Goal: Information Seeking & Learning: Learn about a topic

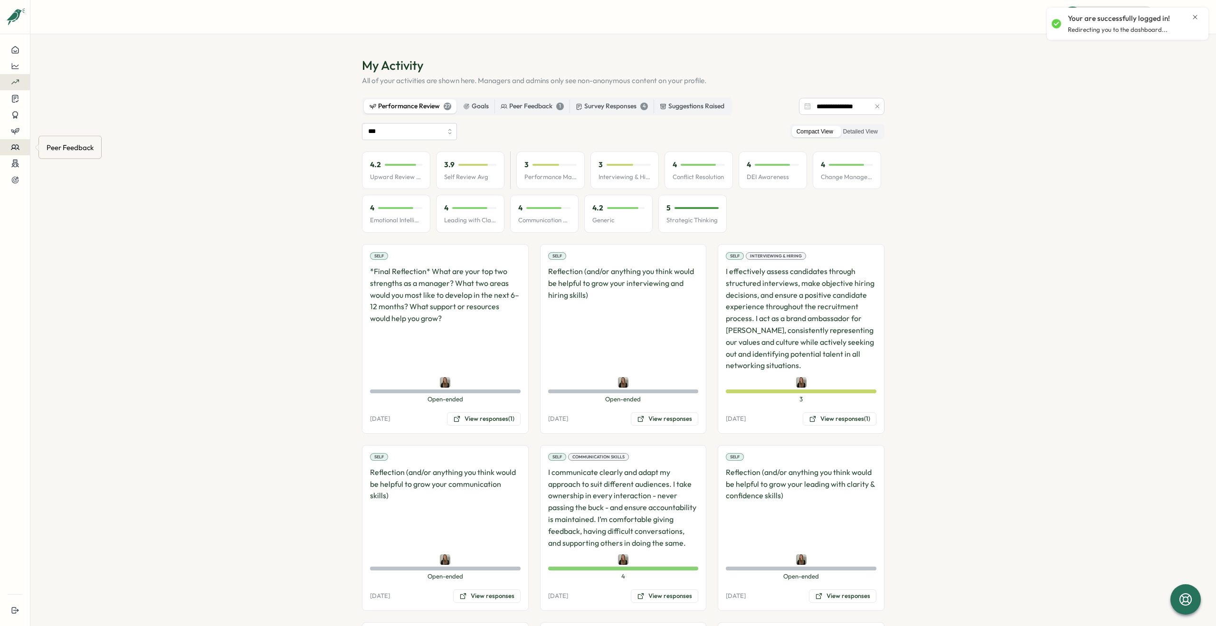
click at [13, 142] on button at bounding box center [15, 147] width 30 height 16
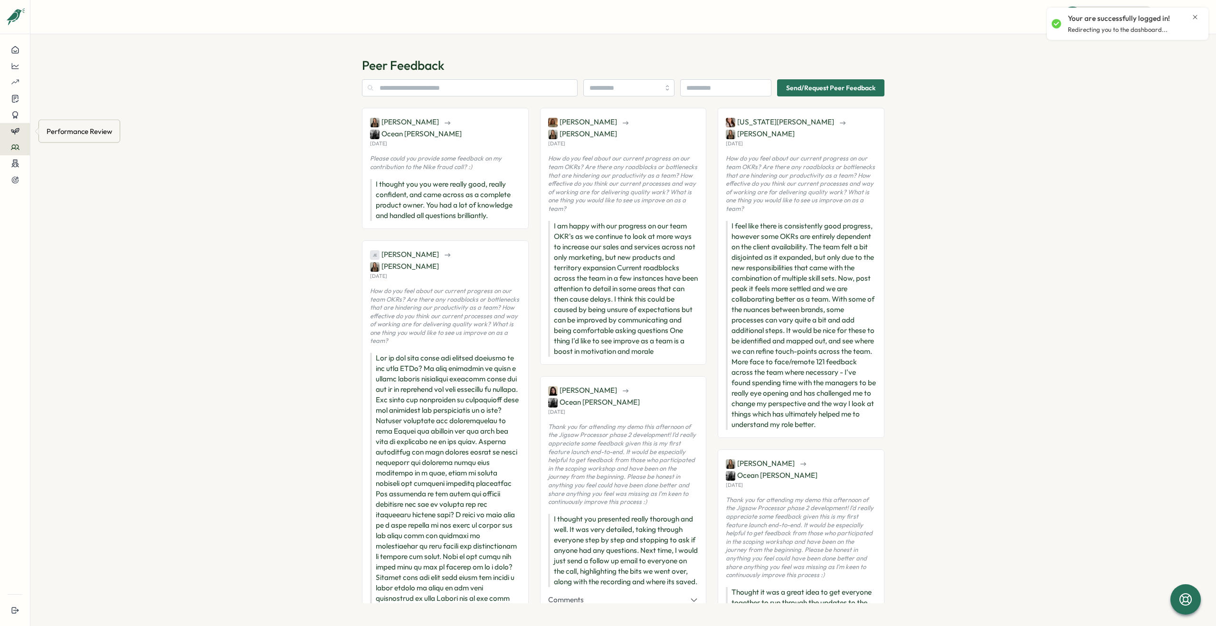
click at [14, 128] on icon at bounding box center [15, 131] width 9 height 9
click at [67, 123] on div "Reviews" at bounding box center [60, 122] width 27 height 10
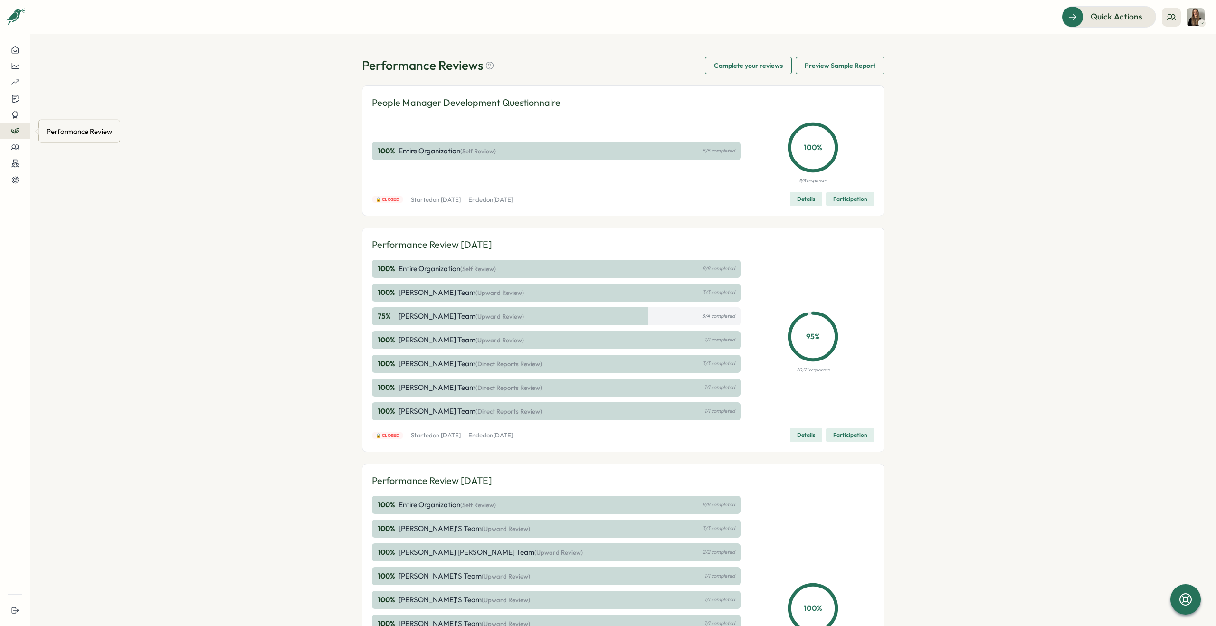
click at [57, 131] on div "Performance Review" at bounding box center [79, 131] width 69 height 15
click at [9, 132] on div at bounding box center [15, 131] width 15 height 9
click at [66, 144] on div "Insights" at bounding box center [60, 140] width 27 height 10
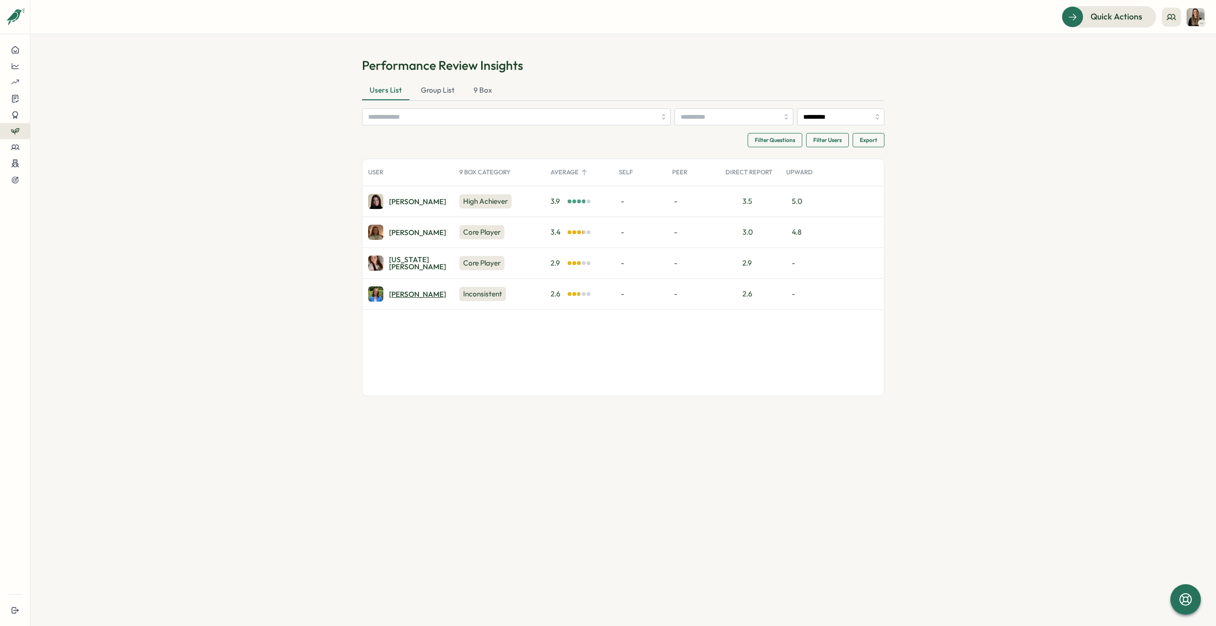
click at [397, 294] on div "[PERSON_NAME]" at bounding box center [417, 294] width 57 height 7
click at [19, 57] on button at bounding box center [15, 50] width 30 height 16
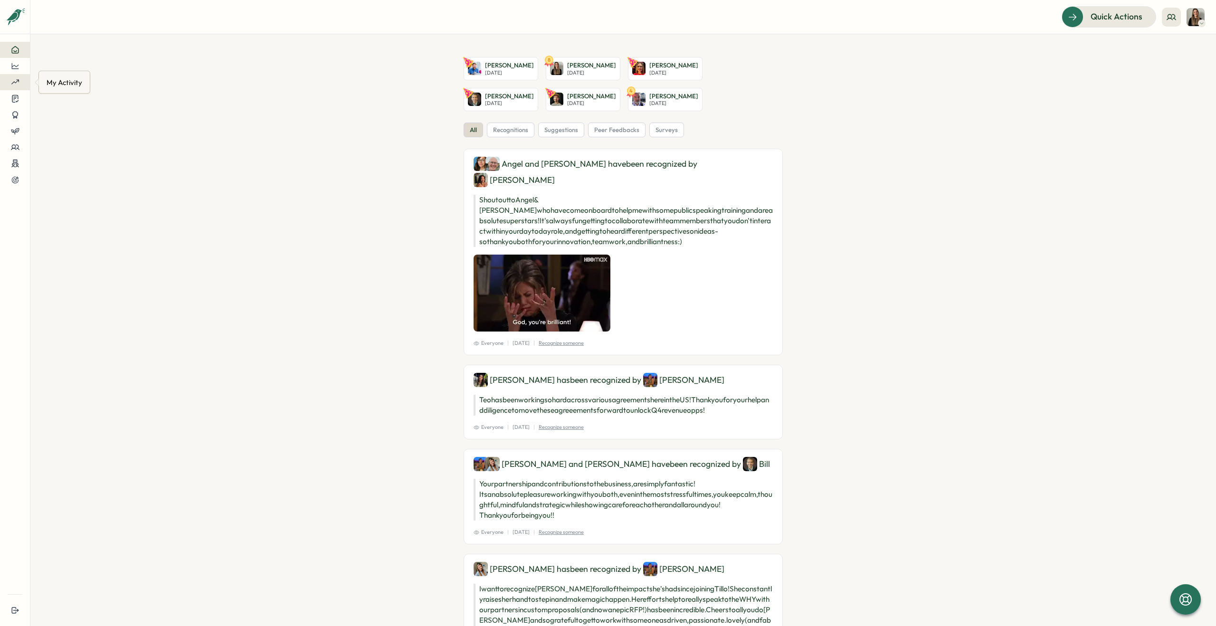
click at [12, 80] on icon at bounding box center [15, 82] width 9 height 9
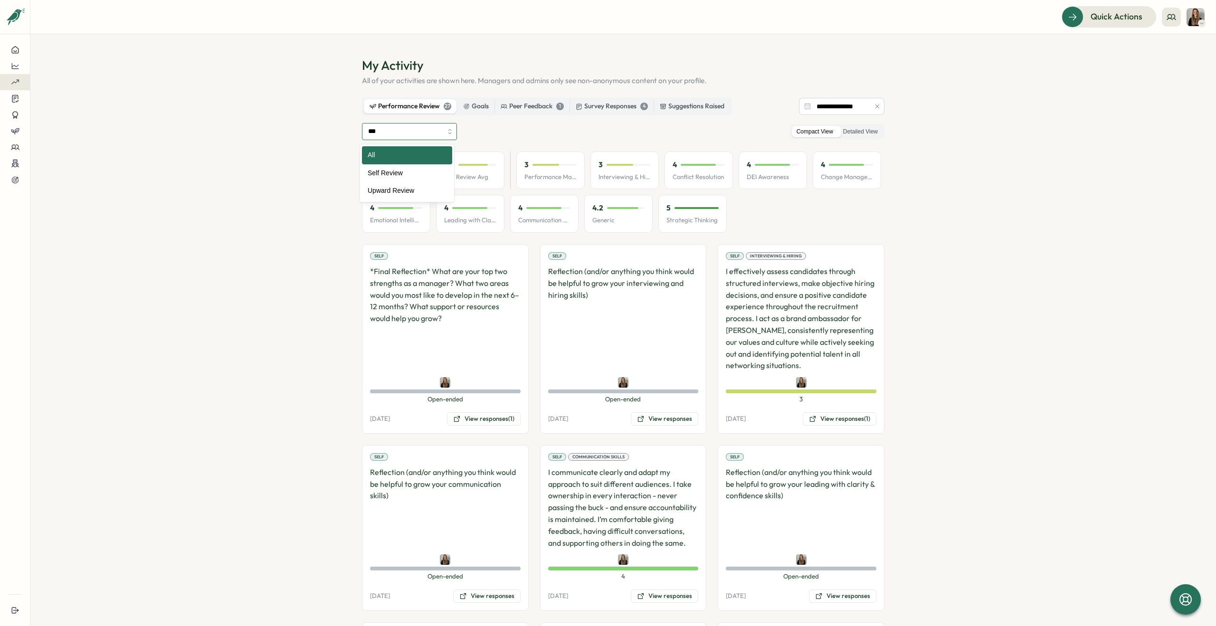
click at [400, 134] on input "***" at bounding box center [409, 131] width 95 height 17
type input "**********"
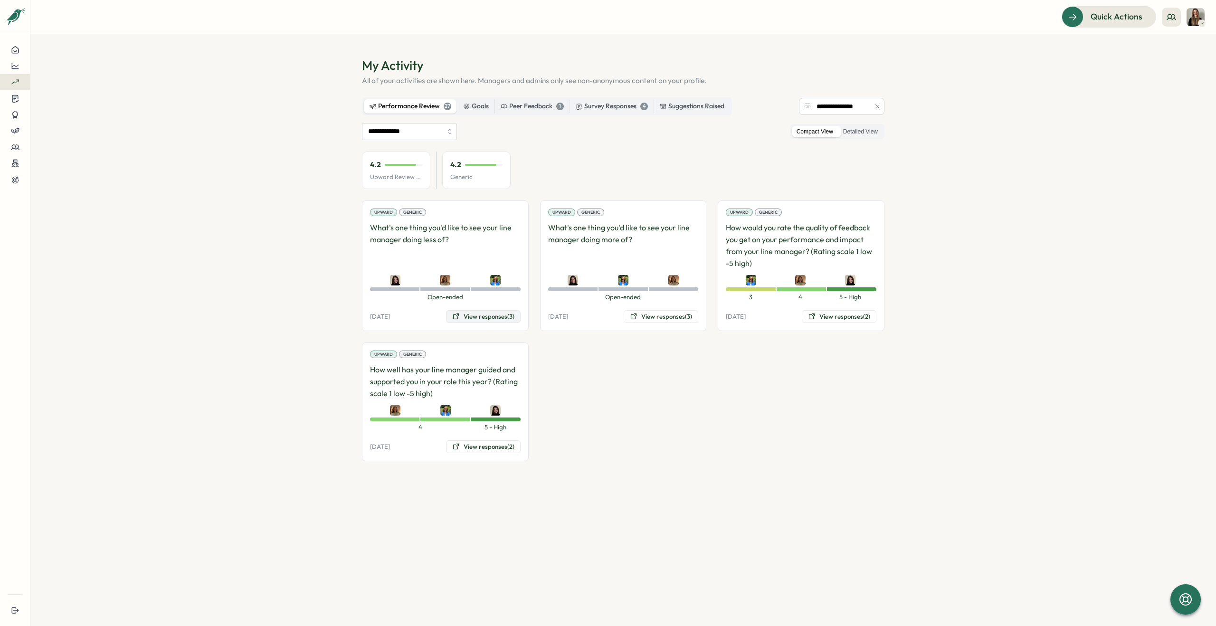
click at [479, 317] on button "View responses (3)" at bounding box center [483, 316] width 75 height 13
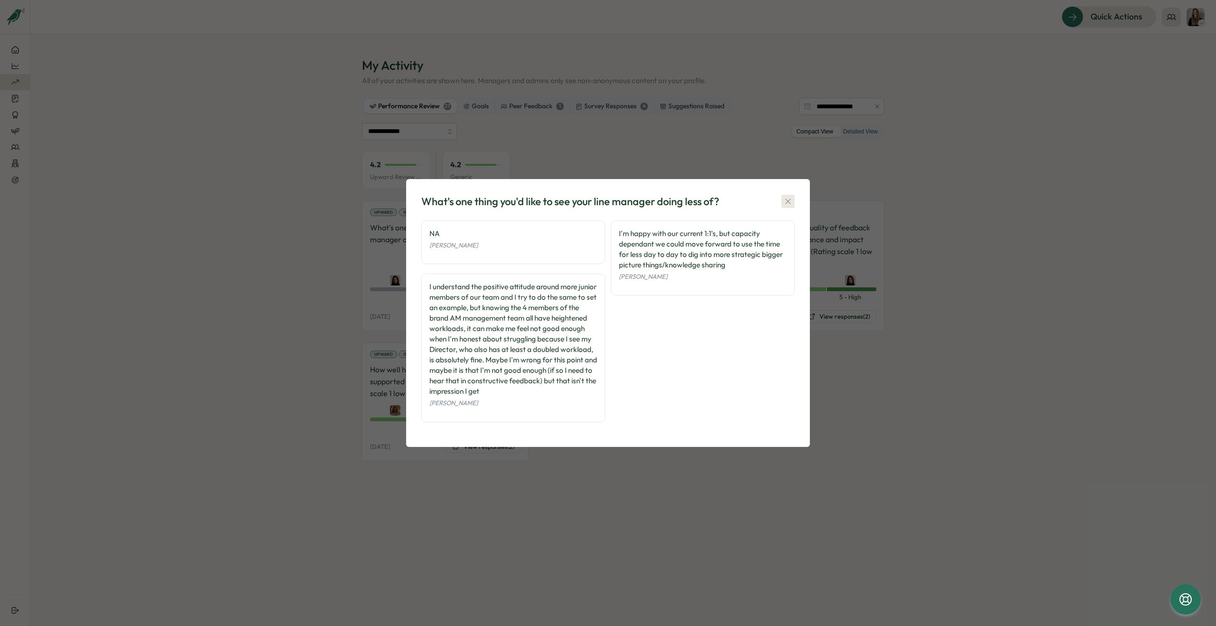
click at [789, 200] on icon "button" at bounding box center [787, 201] width 9 height 9
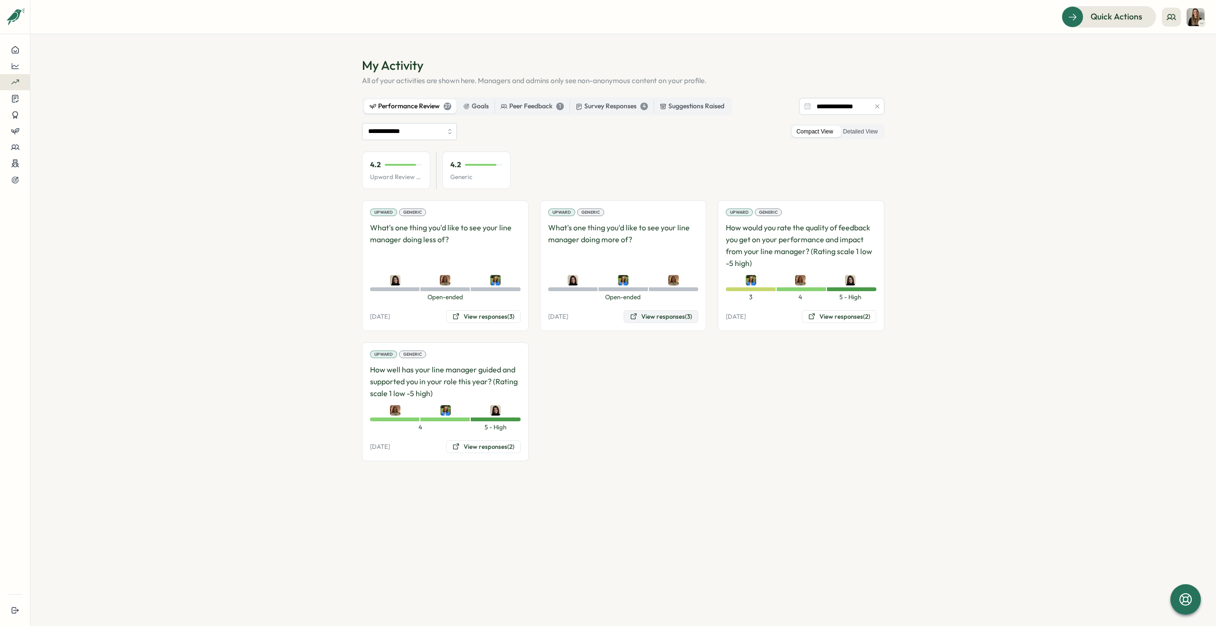
click at [665, 319] on button "View responses (3)" at bounding box center [661, 316] width 75 height 13
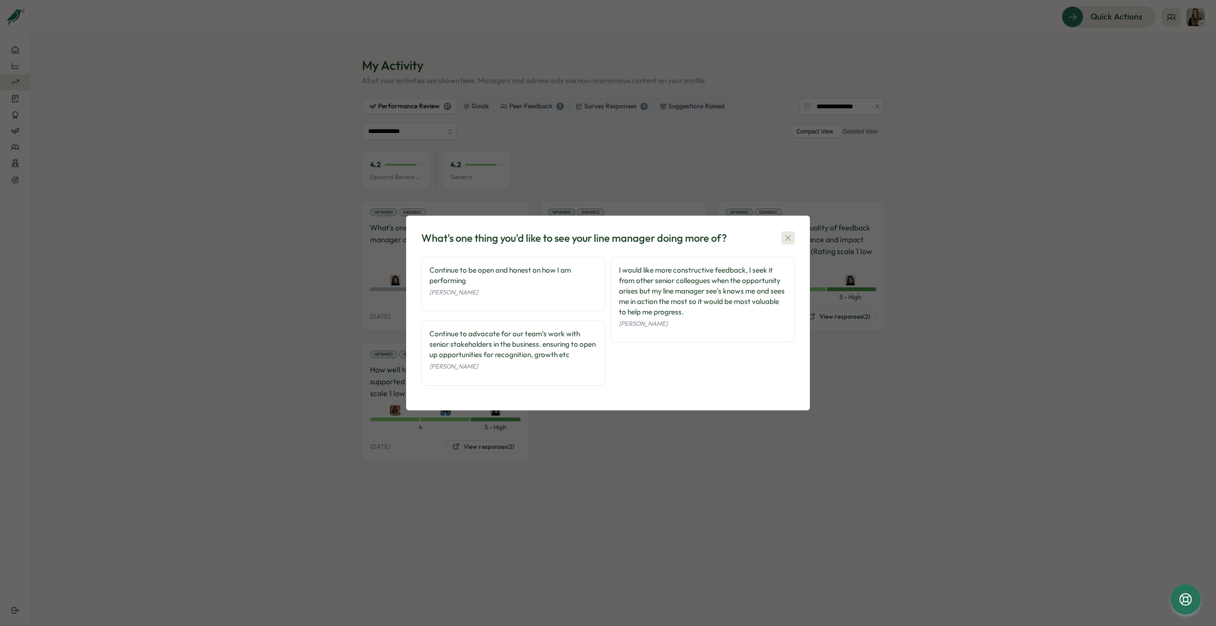
click at [791, 239] on icon "button" at bounding box center [787, 237] width 9 height 9
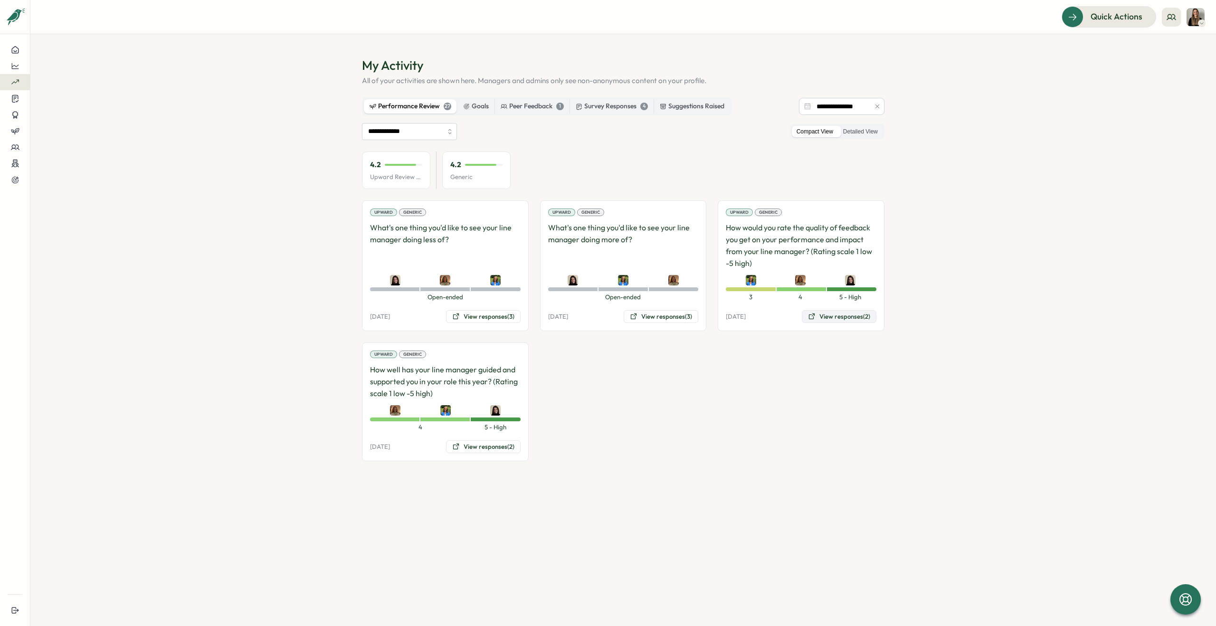
click at [839, 318] on button "View responses (2)" at bounding box center [839, 316] width 75 height 13
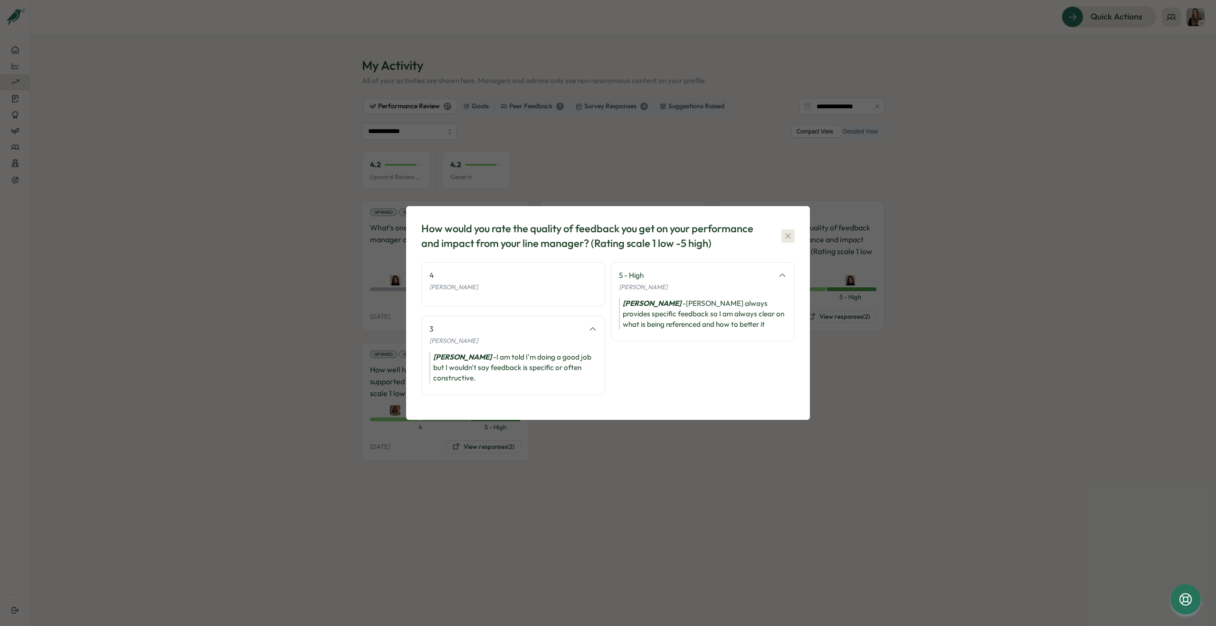
click at [785, 231] on icon "button" at bounding box center [787, 235] width 9 height 9
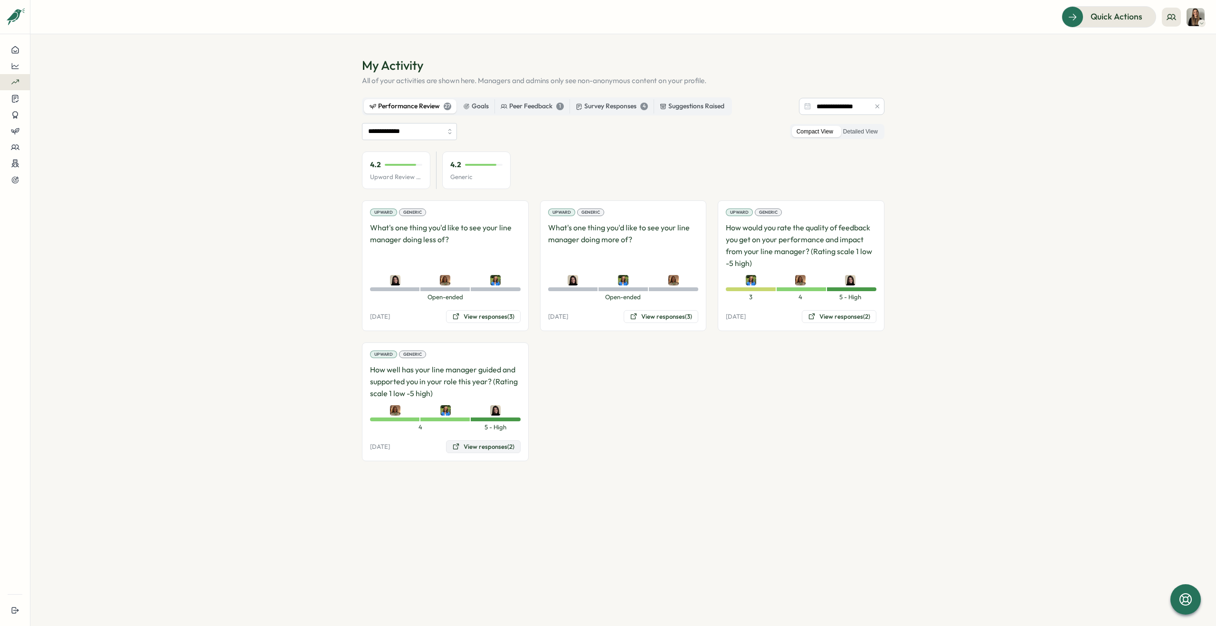
click at [475, 447] on button "View responses (2)" at bounding box center [483, 446] width 75 height 13
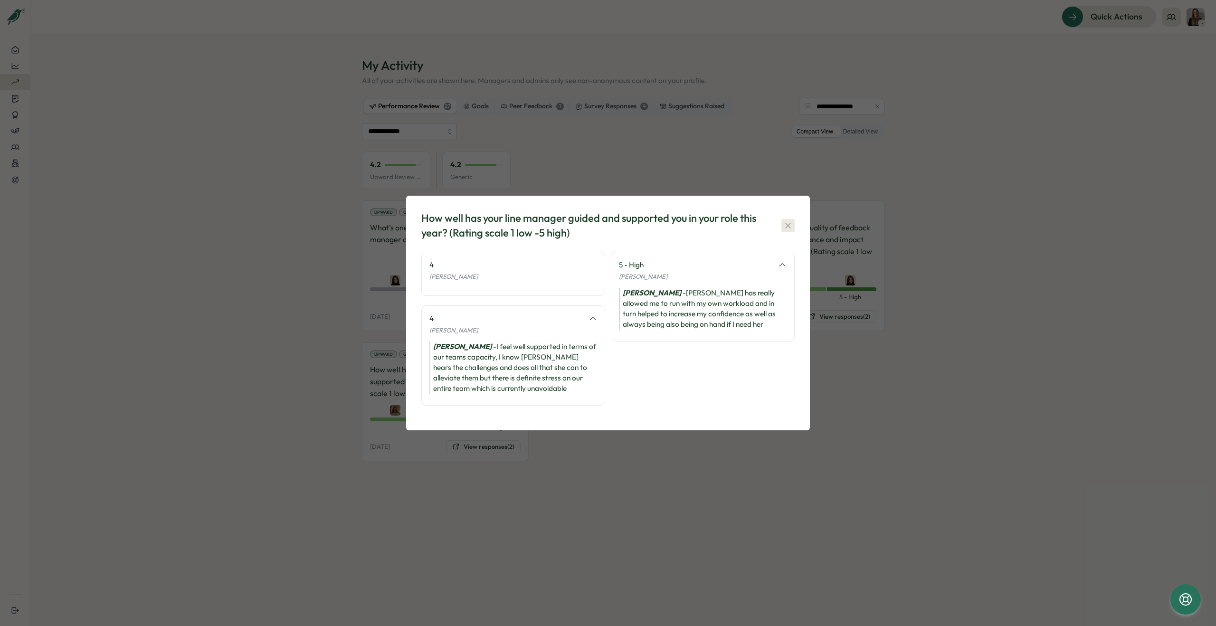
click at [788, 220] on button "button" at bounding box center [787, 225] width 13 height 13
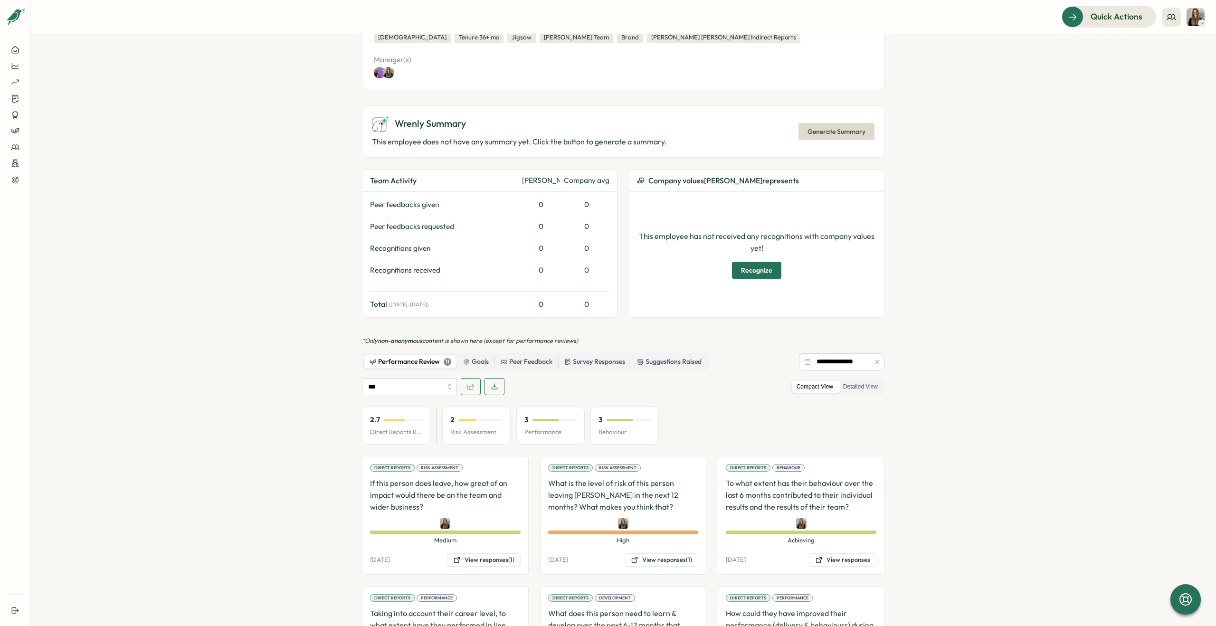
scroll to position [242, 0]
click at [473, 377] on button "button" at bounding box center [471, 385] width 20 height 17
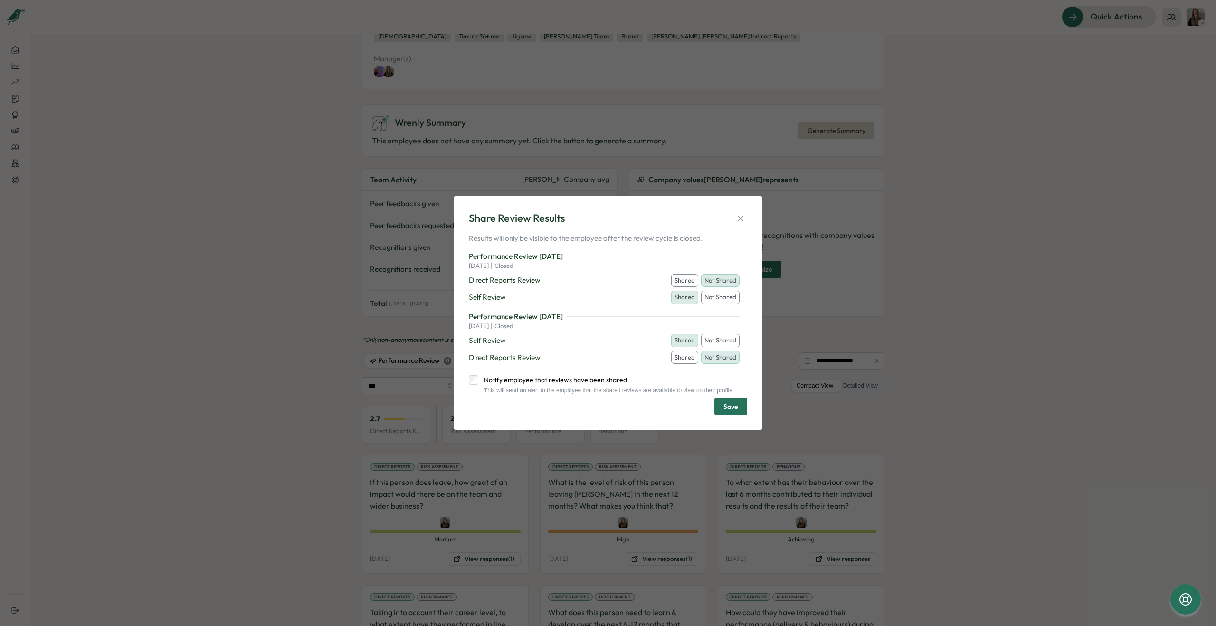
click at [599, 336] on div "Self Review Shared Not Shared" at bounding box center [604, 340] width 271 height 13
click at [742, 215] on icon "button" at bounding box center [740, 218] width 9 height 9
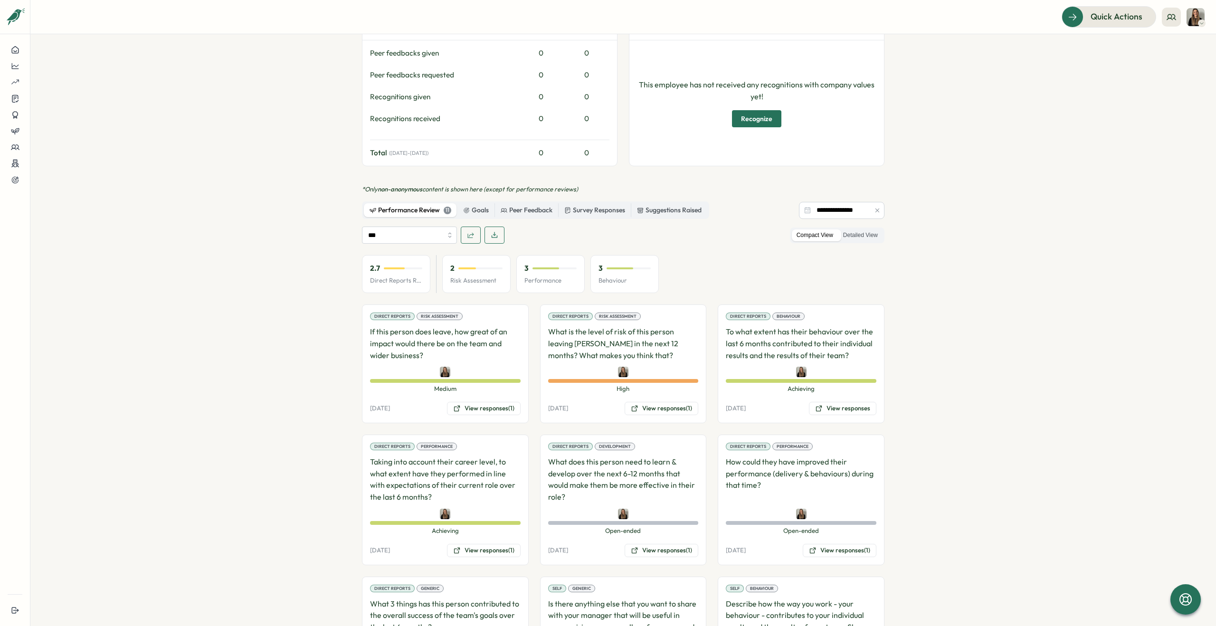
scroll to position [394, 0]
click at [442, 225] on input "***" at bounding box center [409, 233] width 95 height 17
click at [710, 225] on div "*** All Self Review Direct Reports Review Compact View Detailed View" at bounding box center [623, 233] width 522 height 17
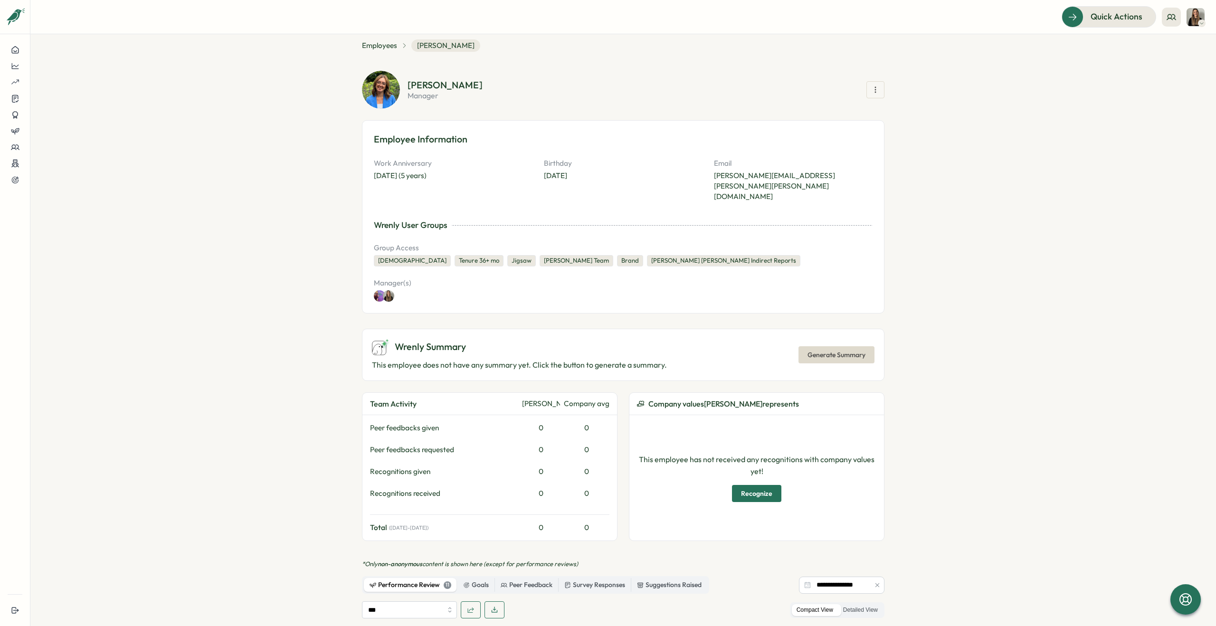
scroll to position [0, 0]
